Goal: Task Accomplishment & Management: Use online tool/utility

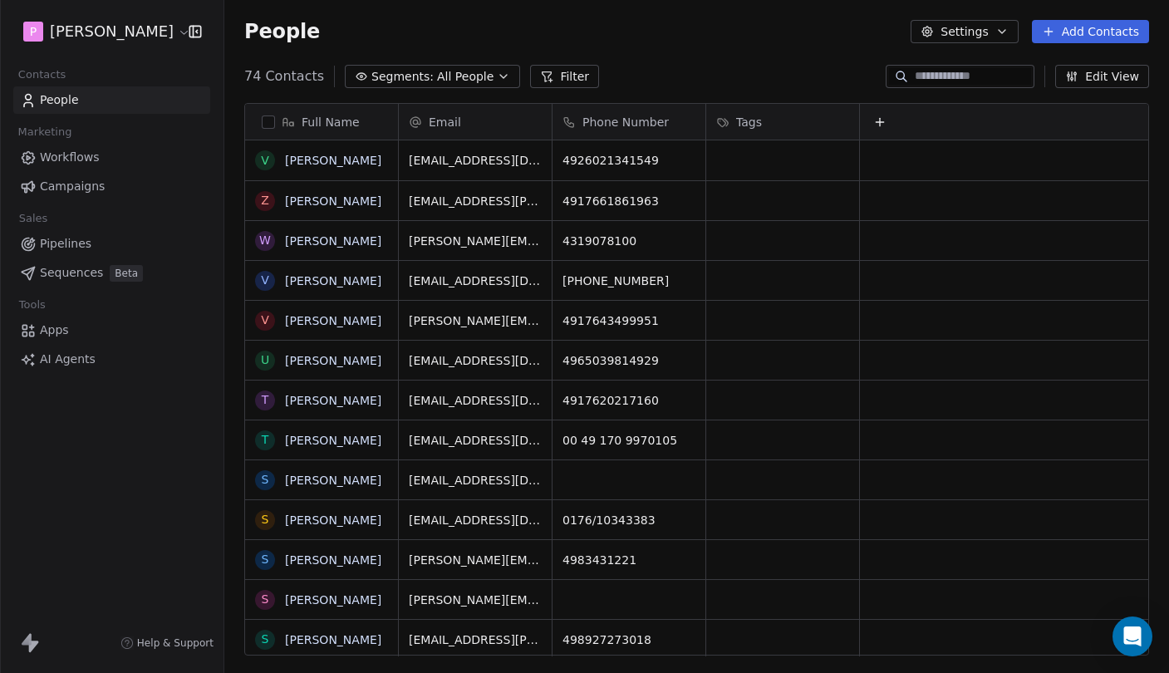
scroll to position [592, 945]
click at [80, 271] on span "Sequences" at bounding box center [71, 272] width 63 height 17
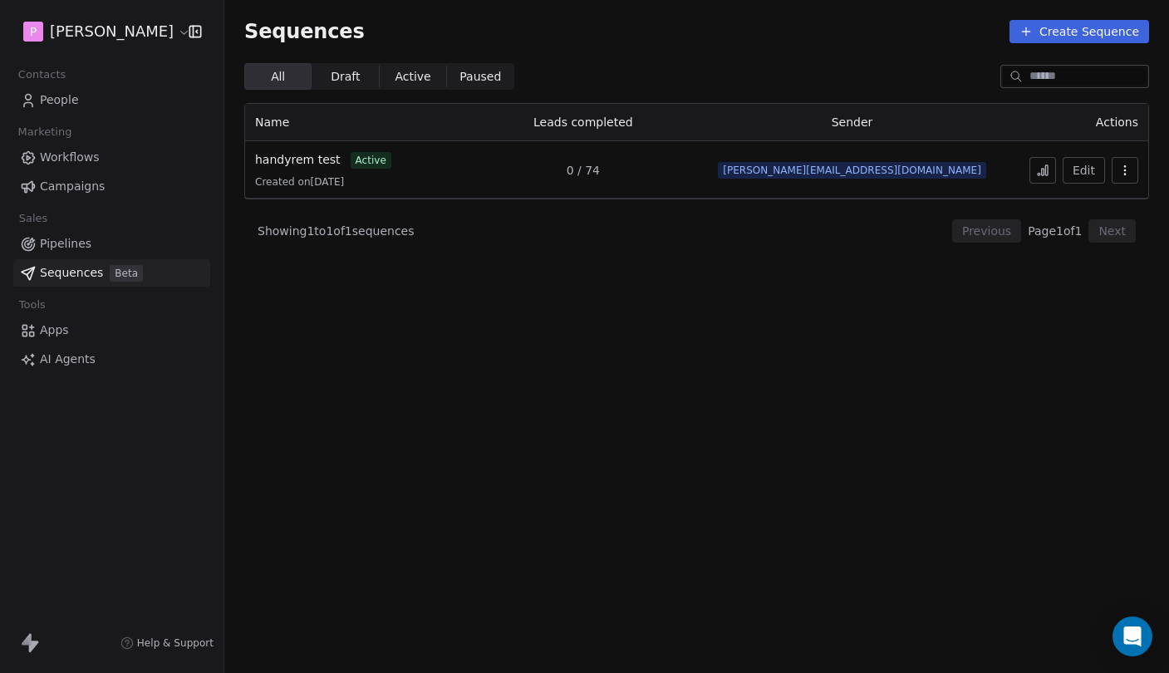
click at [1034, 166] on button at bounding box center [1043, 170] width 27 height 27
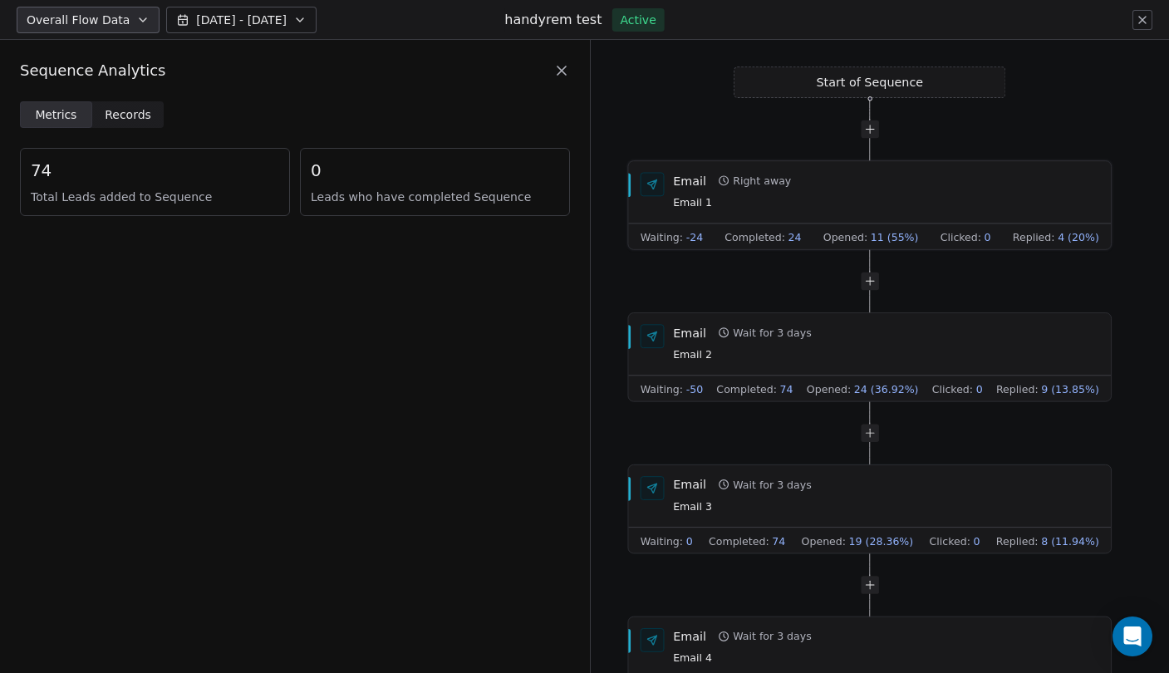
click at [693, 237] on span "-24" at bounding box center [694, 236] width 17 height 15
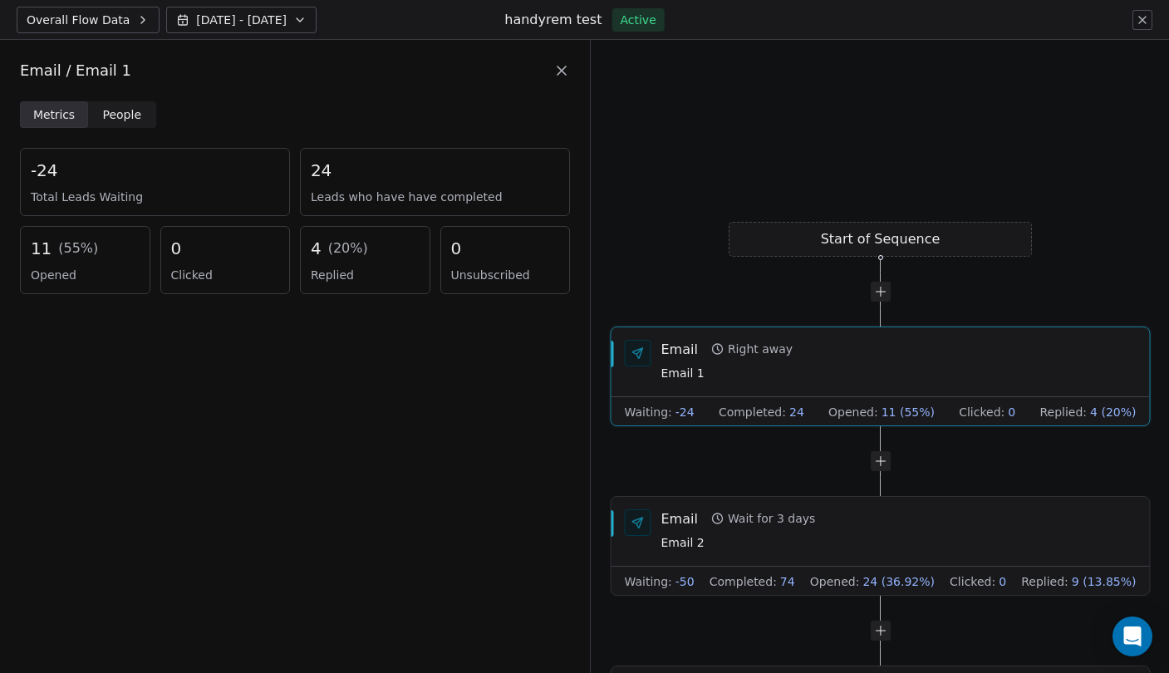
click at [88, 195] on span "Total Leads Waiting" at bounding box center [155, 197] width 248 height 17
click at [560, 71] on icon at bounding box center [561, 70] width 17 height 17
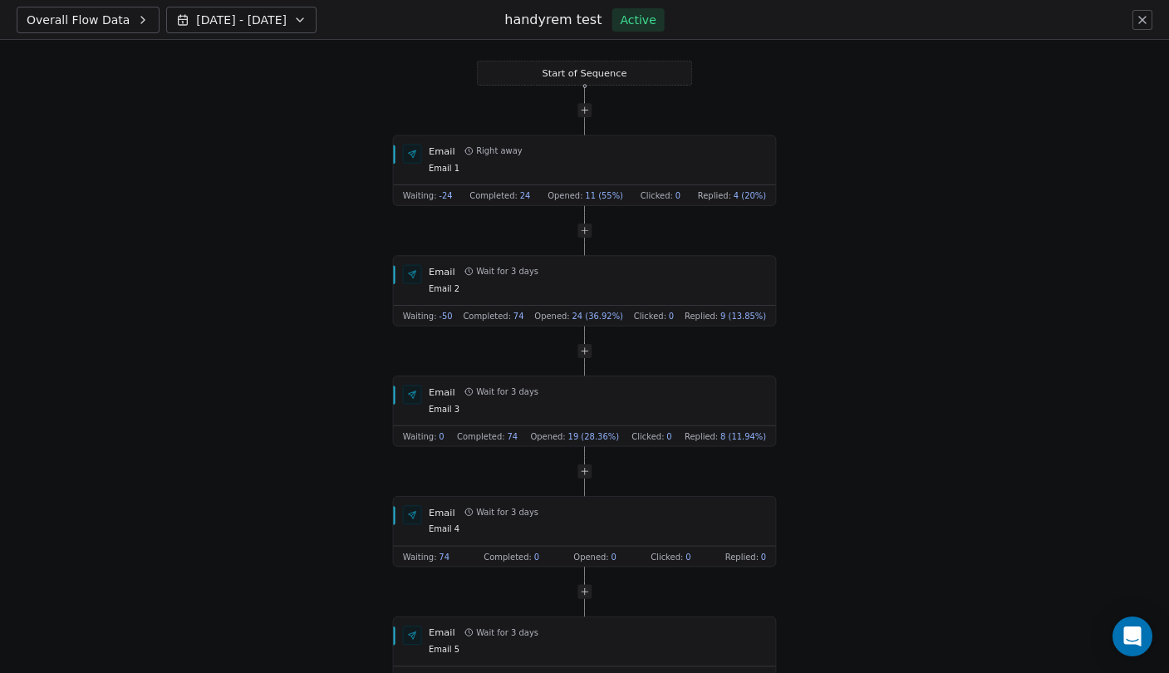
click at [1144, 25] on icon at bounding box center [1142, 19] width 13 height 13
